Goal: Complete application form

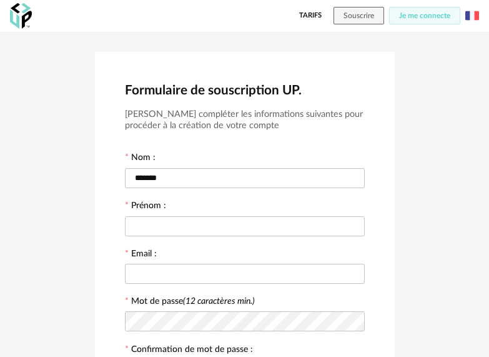
type input "*******"
click at [209, 222] on input "text" at bounding box center [245, 226] width 240 height 20
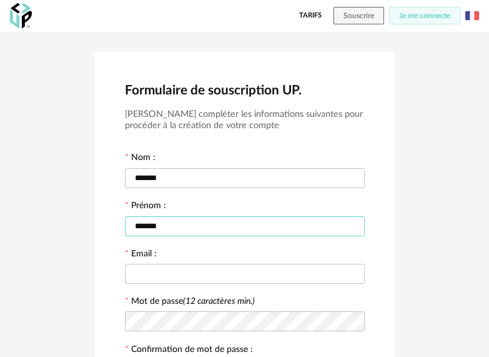
type input "*******"
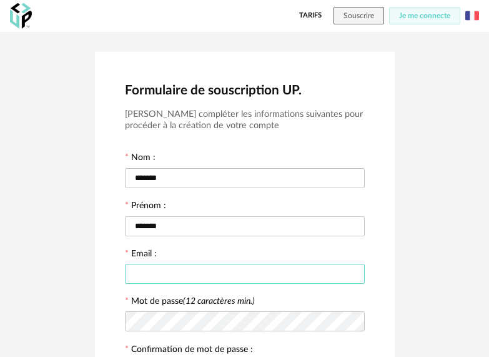
click at [202, 279] on input "text" at bounding box center [245, 274] width 240 height 20
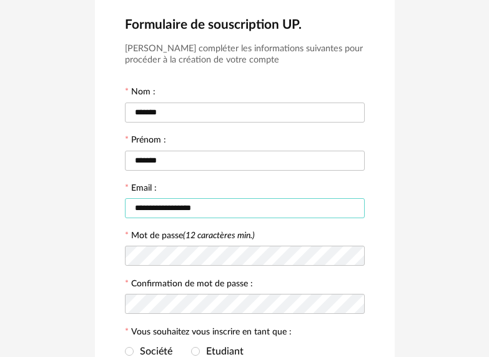
scroll to position [66, 0]
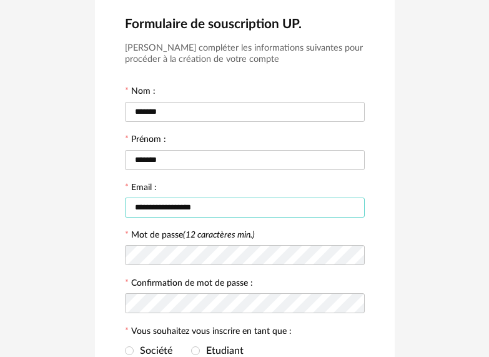
type input "**********"
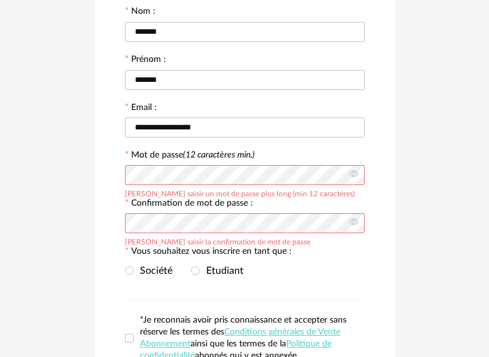
scroll to position [147, 0]
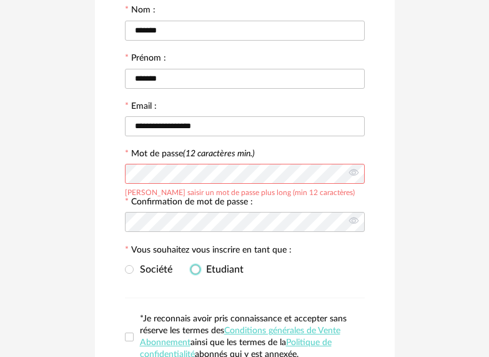
click at [196, 275] on span at bounding box center [195, 270] width 9 height 11
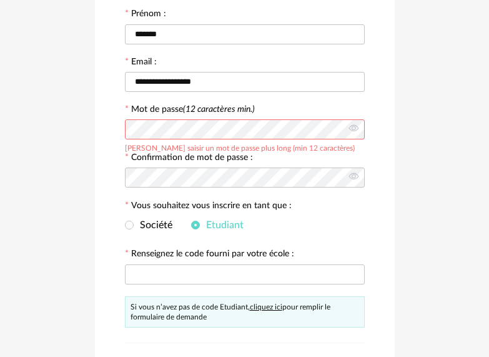
scroll to position [194, 0]
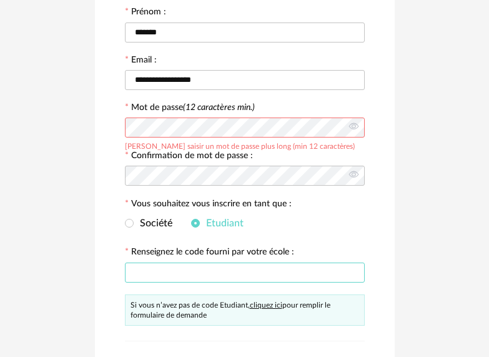
click at [206, 269] on input "text" at bounding box center [245, 272] width 240 height 20
type input "*"
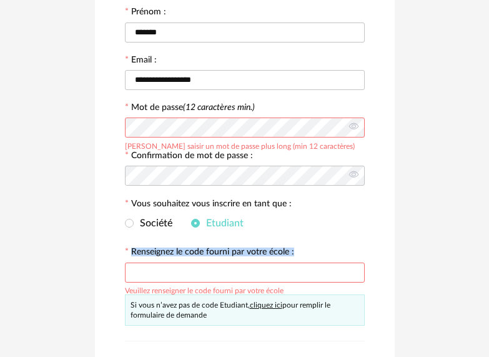
drag, startPoint x: 298, startPoint y: 254, endPoint x: 117, endPoint y: 255, distance: 181.1
click at [117, 255] on div "**********" at bounding box center [245, 166] width 300 height 616
copy label "Renseignez le code fourni par votre école :"
click at [252, 270] on input "text" at bounding box center [245, 272] width 240 height 20
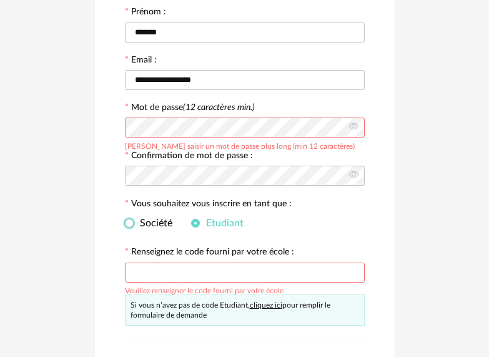
click at [128, 229] on span at bounding box center [129, 224] width 9 height 11
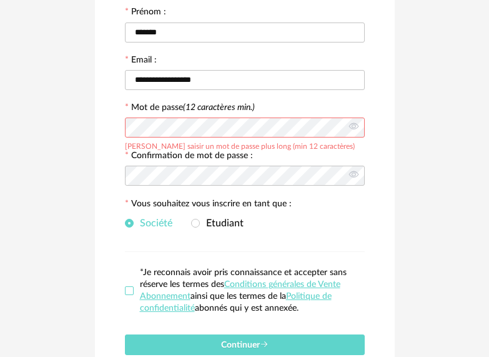
click at [129, 290] on span at bounding box center [129, 290] width 9 height 9
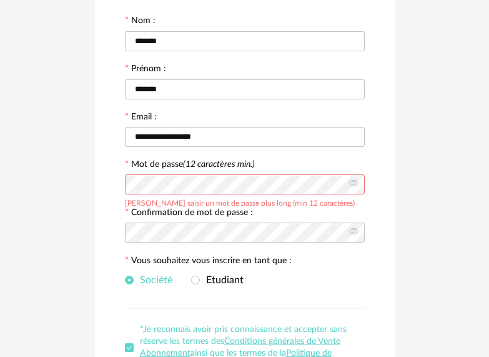
scroll to position [136, 0]
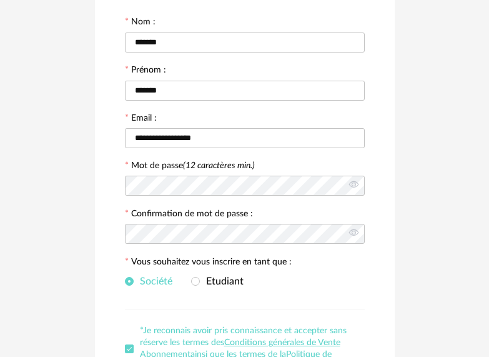
click at [435, 266] on div "**********" at bounding box center [244, 179] width 489 height 566
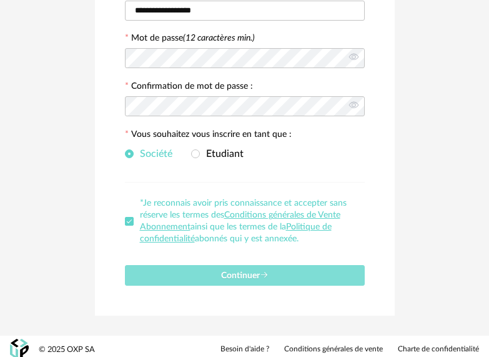
scroll to position [270, 0]
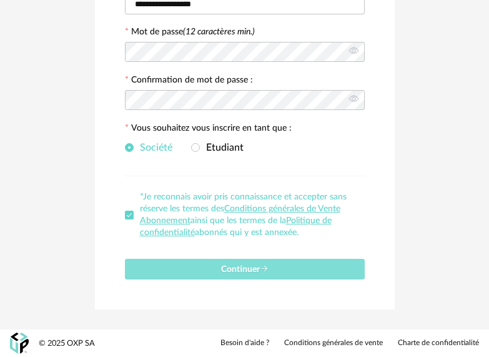
click at [279, 272] on button "Continuer" at bounding box center [245, 269] width 240 height 21
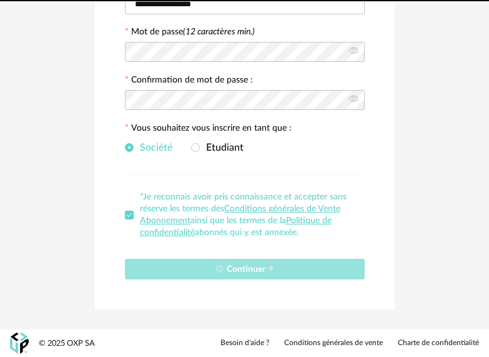
scroll to position [0, 0]
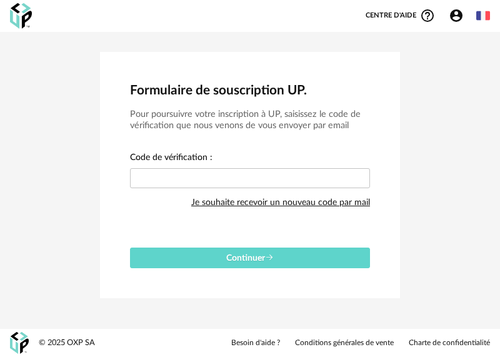
click at [249, 205] on div "Je souhaite recevoir un nouveau code par mail" at bounding box center [280, 202] width 179 height 25
click at [219, 200] on div "Je souhaite recevoir un nouveau code par mail" at bounding box center [280, 202] width 179 height 25
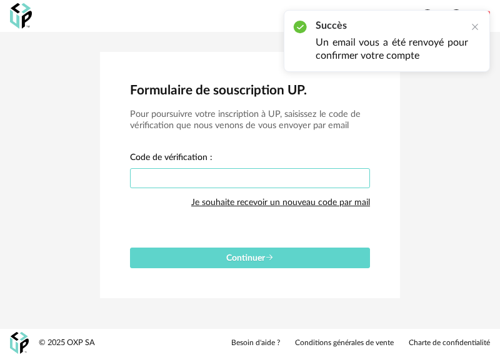
click at [258, 180] on input "text" at bounding box center [250, 178] width 240 height 20
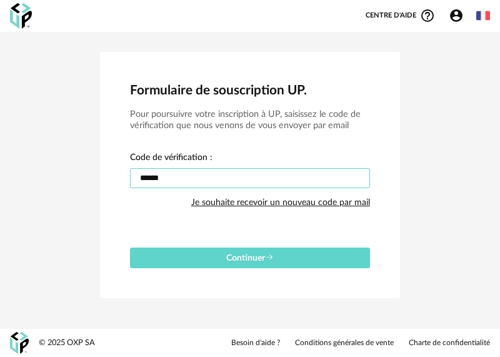
type input "******"
click at [130, 247] on button "Continuer" at bounding box center [250, 257] width 240 height 21
click at [482, 15] on img at bounding box center [483, 16] width 14 height 14
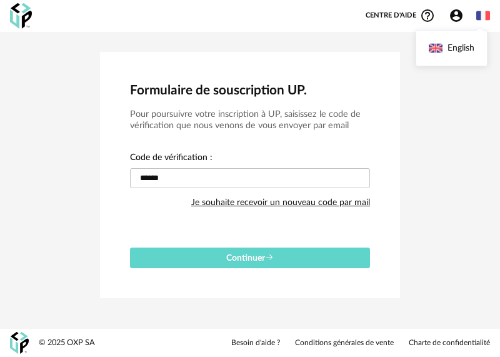
click at [487, 18] on img at bounding box center [483, 16] width 14 height 14
click at [482, 14] on img at bounding box center [483, 16] width 14 height 14
click at [435, 43] on img at bounding box center [435, 48] width 14 height 14
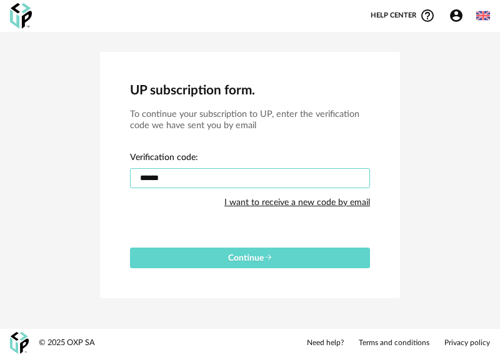
click at [180, 180] on input "******" at bounding box center [250, 178] width 240 height 20
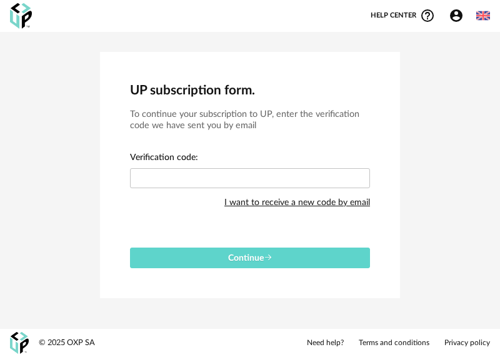
click at [456, 21] on icon "Account Circle icon" at bounding box center [456, 15] width 12 height 12
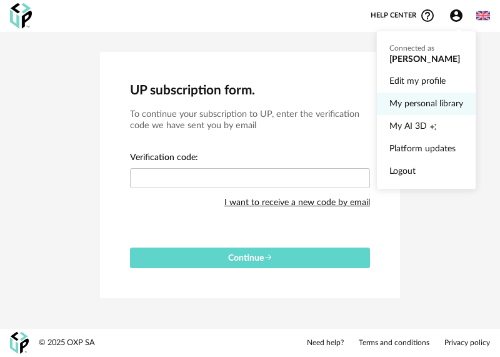
click at [410, 109] on link "My personal library" at bounding box center [426, 103] width 74 height 22
click at [455, 18] on icon "Account Circle icon" at bounding box center [455, 15] width 15 height 15
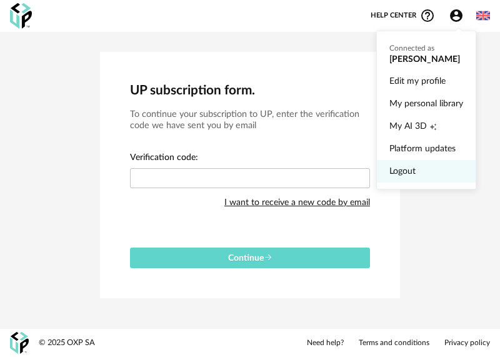
click at [406, 172] on link "Logout" at bounding box center [426, 171] width 74 height 22
